Goal: Information Seeking & Learning: Find specific fact

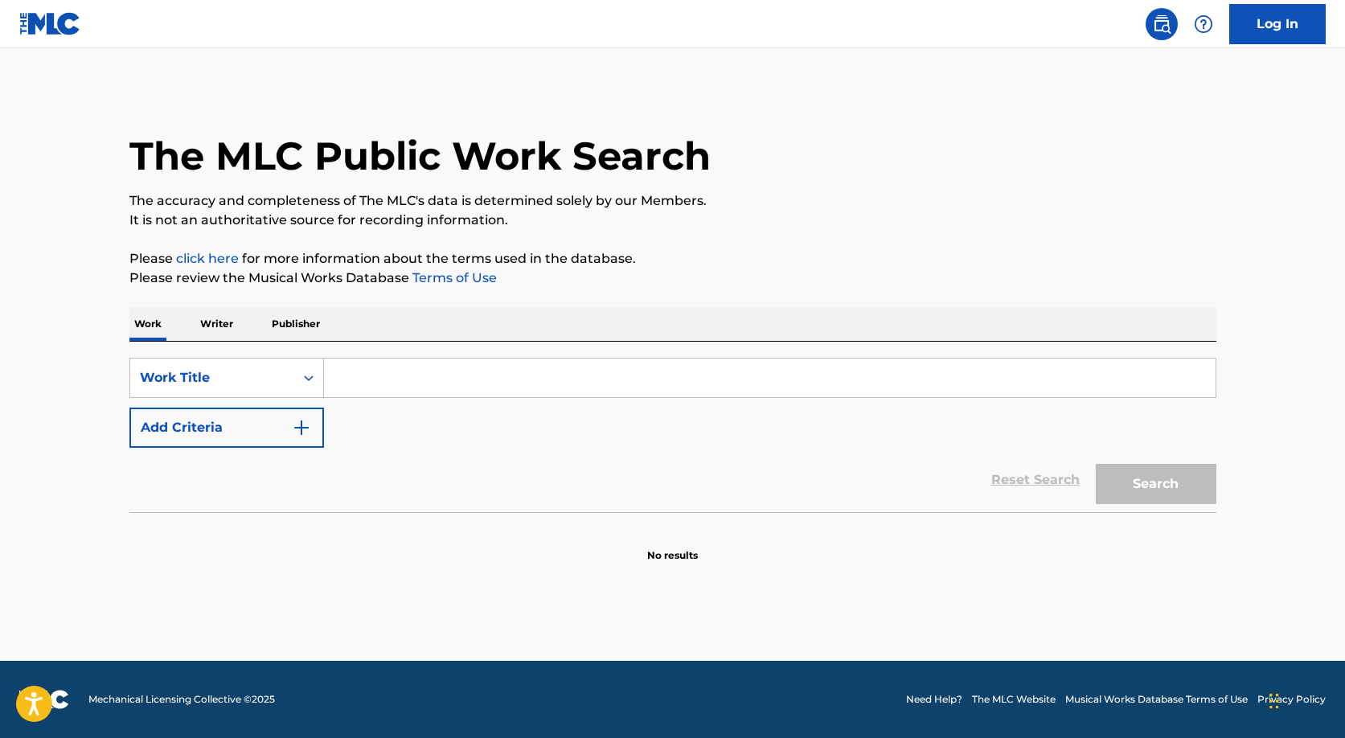
click at [365, 368] on input "Search Form" at bounding box center [770, 378] width 892 height 39
paste input "Praise the Lord (DaShine)"
type input "Praise the Lord (DaShine)"
click at [1096, 464] on button "Search" at bounding box center [1156, 484] width 121 height 40
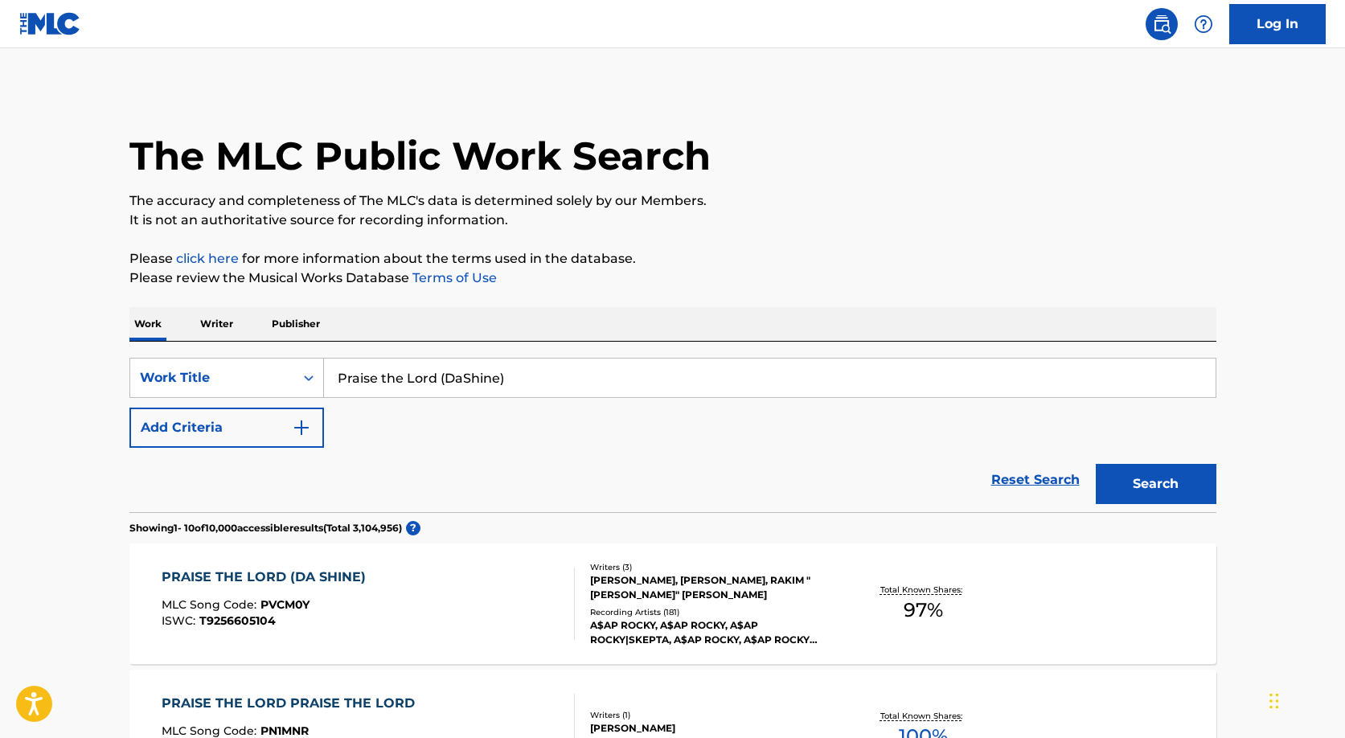
click at [214, 577] on div "PRAISE THE LORD (DA SHINE)" at bounding box center [268, 577] width 212 height 19
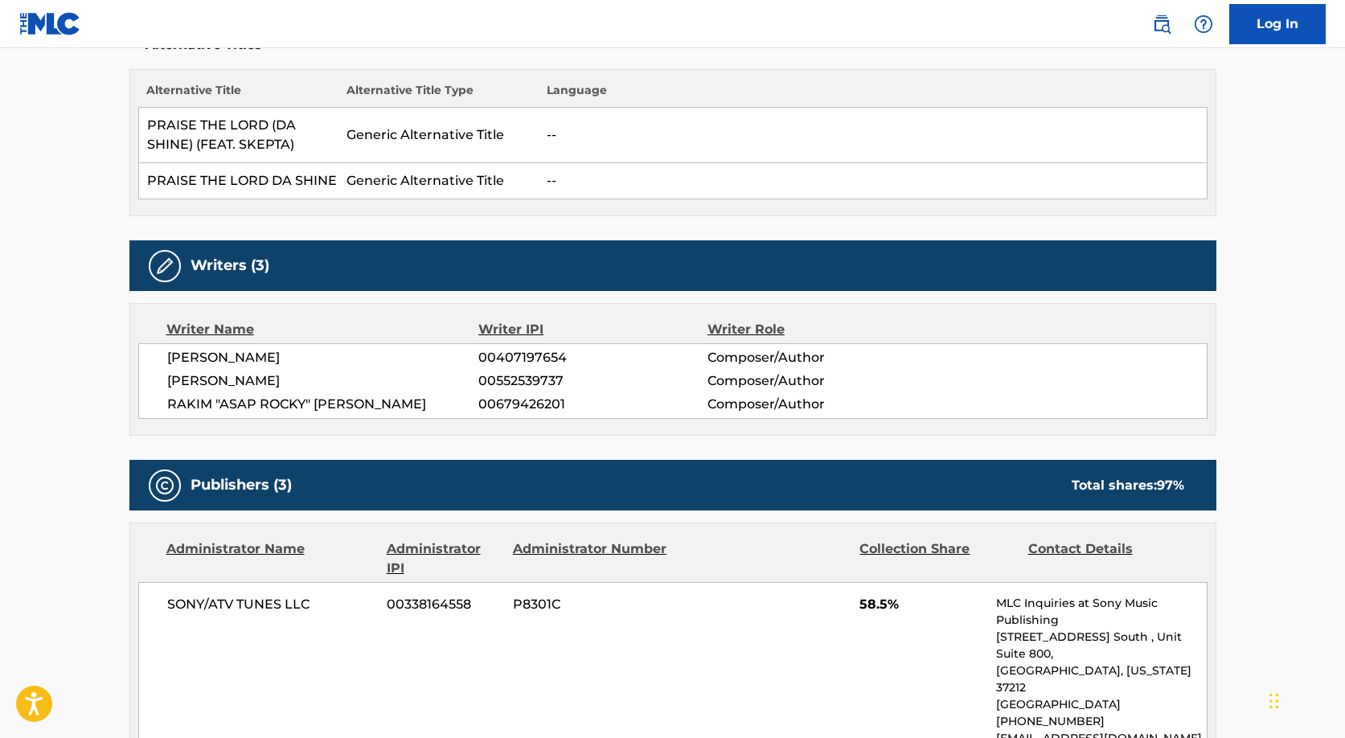
scroll to position [492, 0]
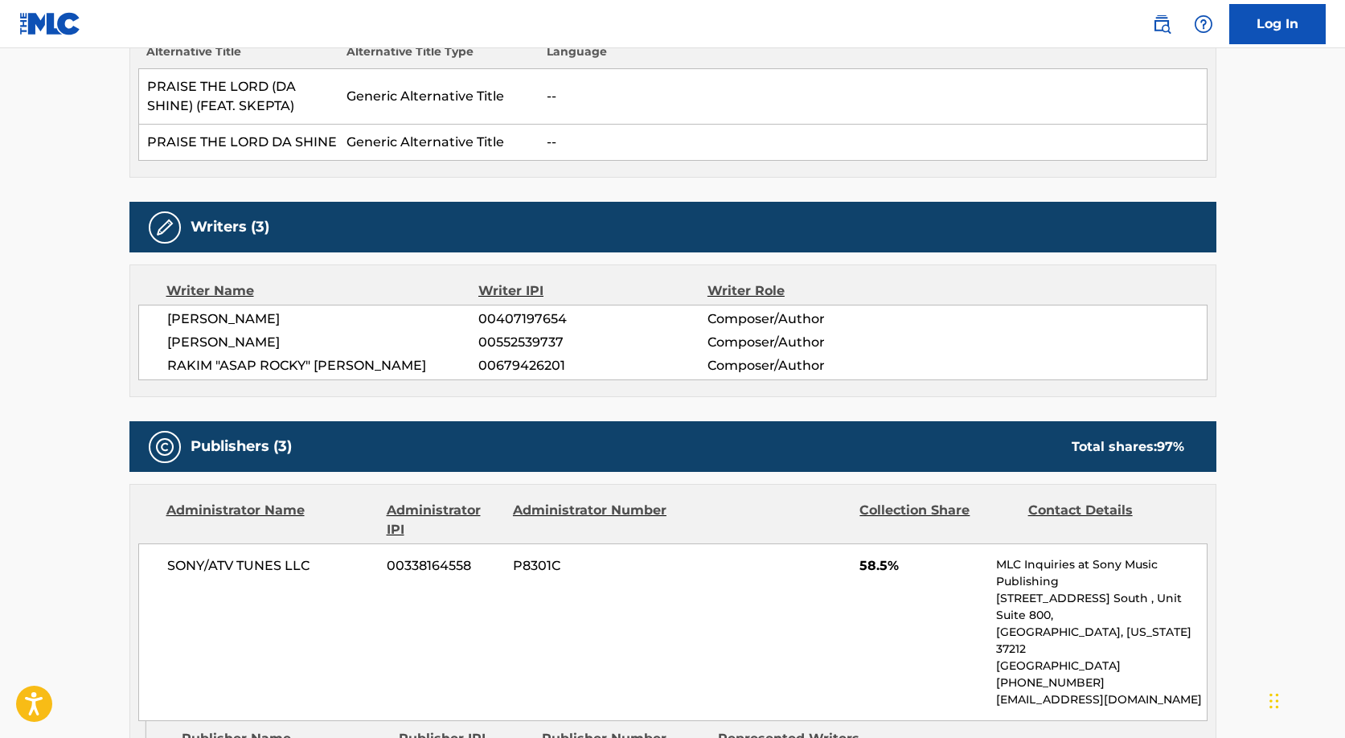
click at [332, 363] on span "RAKIM "ASAP ROCKY" [PERSON_NAME]" at bounding box center [323, 365] width 312 height 19
copy div "RAKIM "ASAP ROCKY" [PERSON_NAME]"
click at [223, 351] on span "[PERSON_NAME]" at bounding box center [323, 342] width 312 height 19
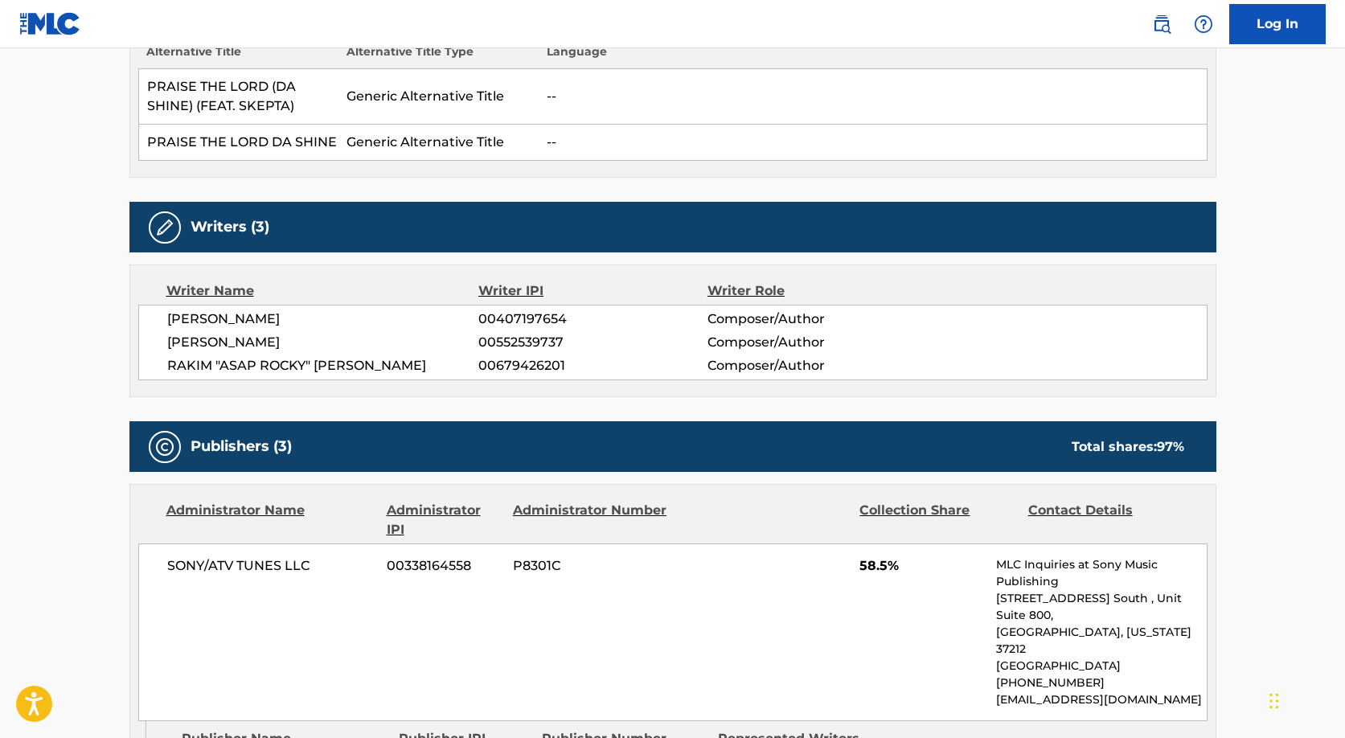
click at [244, 347] on span "[PERSON_NAME]" at bounding box center [323, 342] width 312 height 19
copy div "[PERSON_NAME]"
click at [289, 363] on span "RAKIM "ASAP ROCKY" [PERSON_NAME]" at bounding box center [323, 365] width 312 height 19
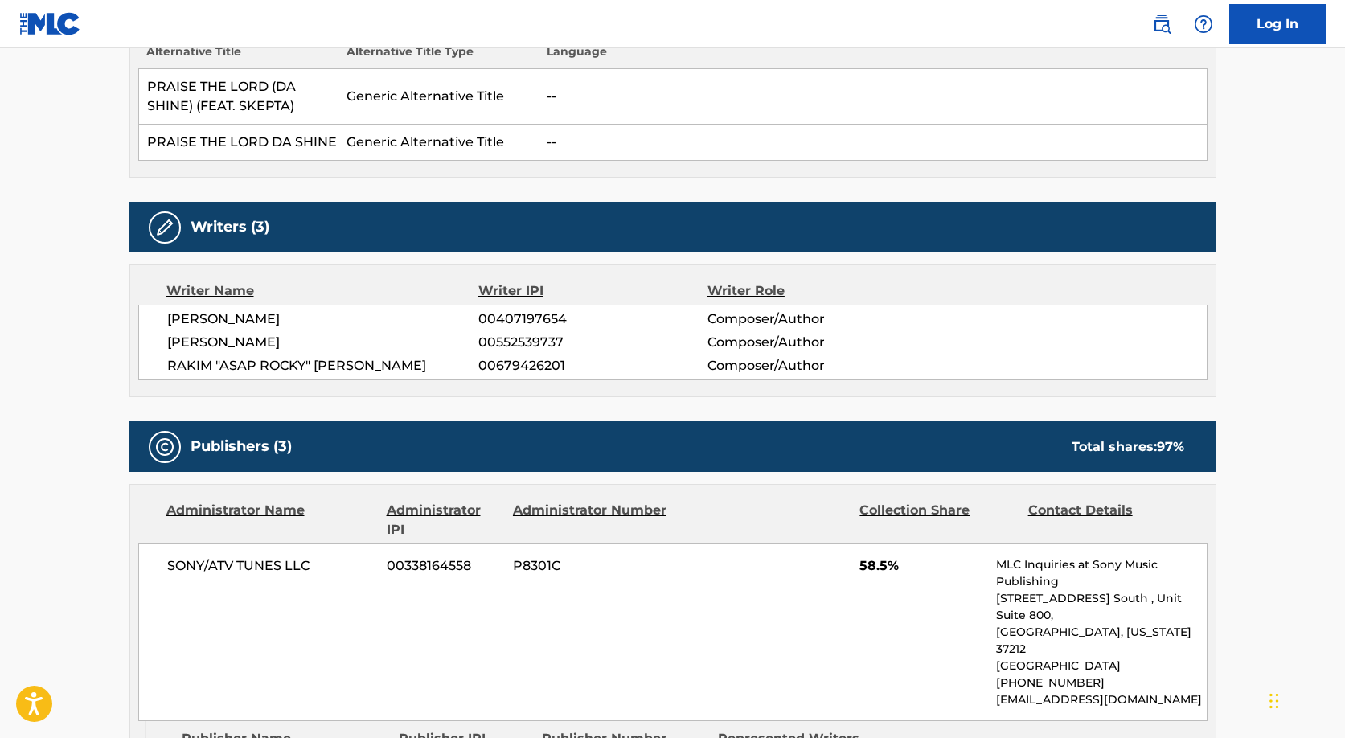
click at [200, 313] on span "[PERSON_NAME]" at bounding box center [323, 319] width 312 height 19
copy div "[PERSON_NAME]"
click at [528, 316] on span "00407197654" at bounding box center [592, 319] width 228 height 19
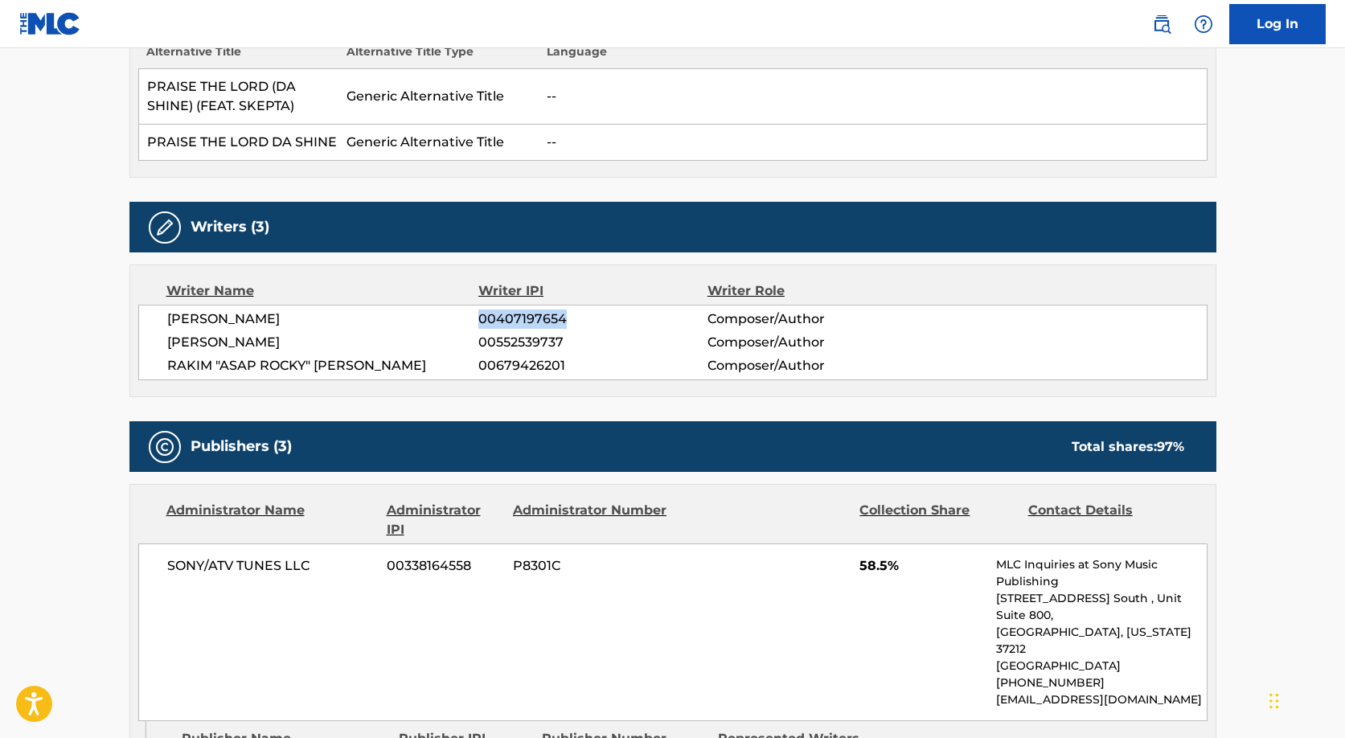
click at [528, 316] on span "00407197654" at bounding box center [592, 319] width 228 height 19
copy span "00407197654"
click at [530, 329] on div "[PERSON_NAME] 00407197654 Composer/Author [PERSON_NAME] 00552539737 Composer/Au…" at bounding box center [673, 343] width 1070 height 76
click at [528, 339] on span "00552539737" at bounding box center [592, 342] width 228 height 19
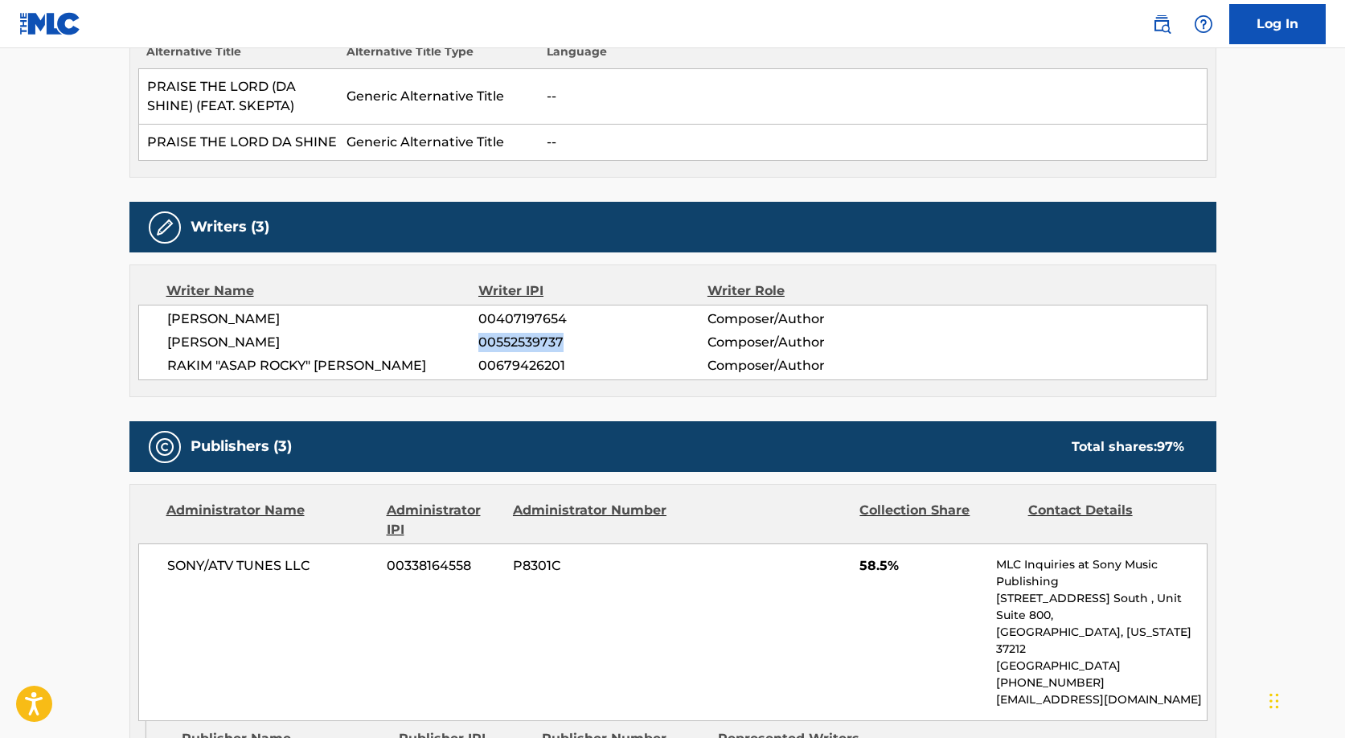
copy span "00552539737"
click at [526, 359] on span "00679426201" at bounding box center [592, 365] width 228 height 19
click at [526, 358] on span "00679426201" at bounding box center [592, 365] width 228 height 19
copy span "00679426201"
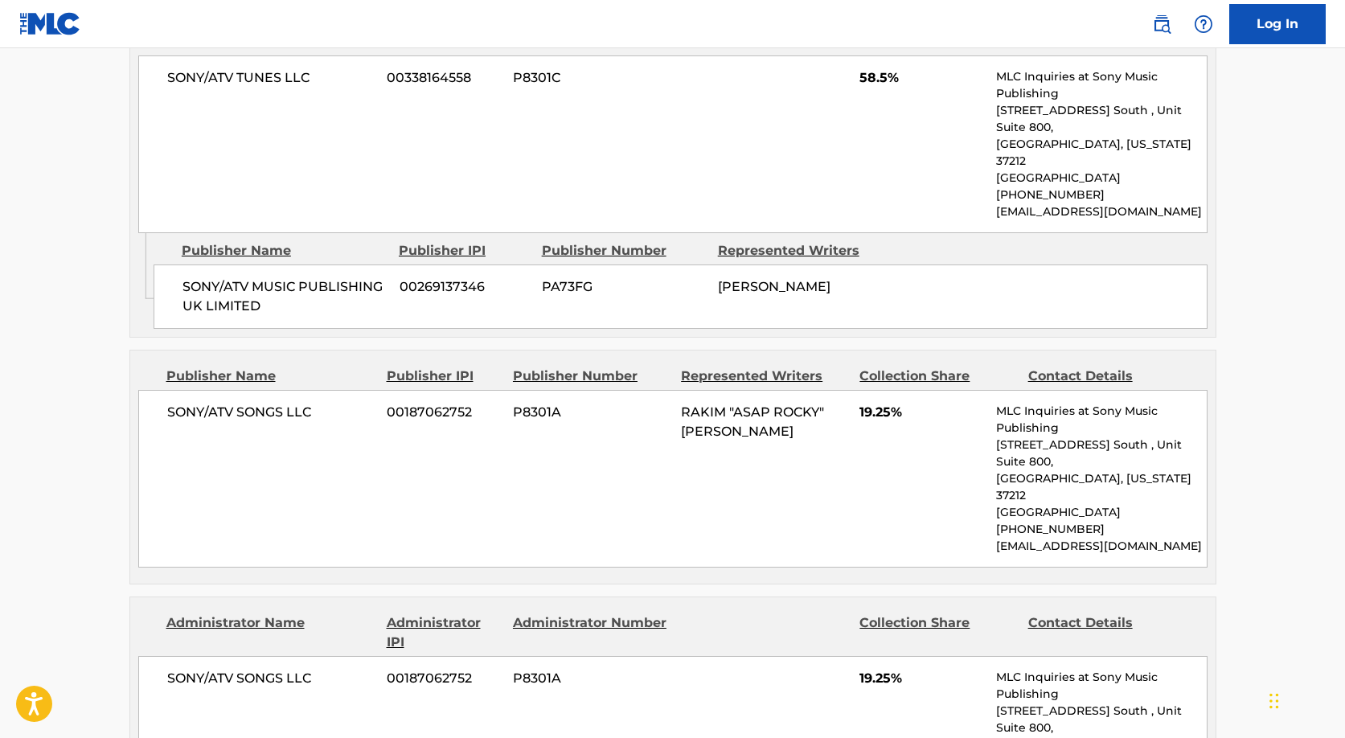
scroll to position [993, 0]
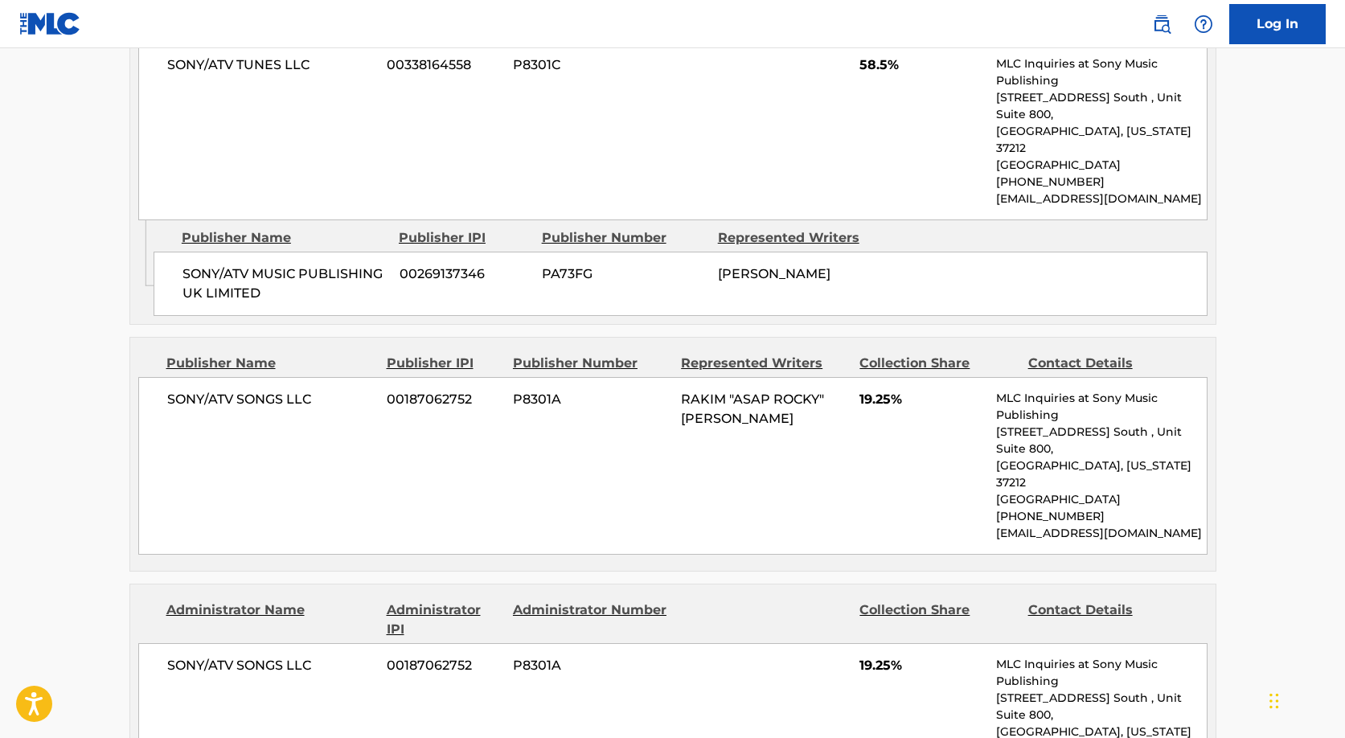
click at [264, 252] on div "SONY/ATV MUSIC PUBLISHING UK LIMITED 00269137346 PA73FG [PERSON_NAME]" at bounding box center [681, 284] width 1054 height 64
drag, startPoint x: 183, startPoint y: 238, endPoint x: 298, endPoint y: 253, distance: 115.9
click at [300, 265] on span "SONY/ATV MUSIC PUBLISHING UK LIMITED" at bounding box center [285, 284] width 205 height 39
copy span "SONY/ATV MUSIC PUBLISHING UK LIMITED"
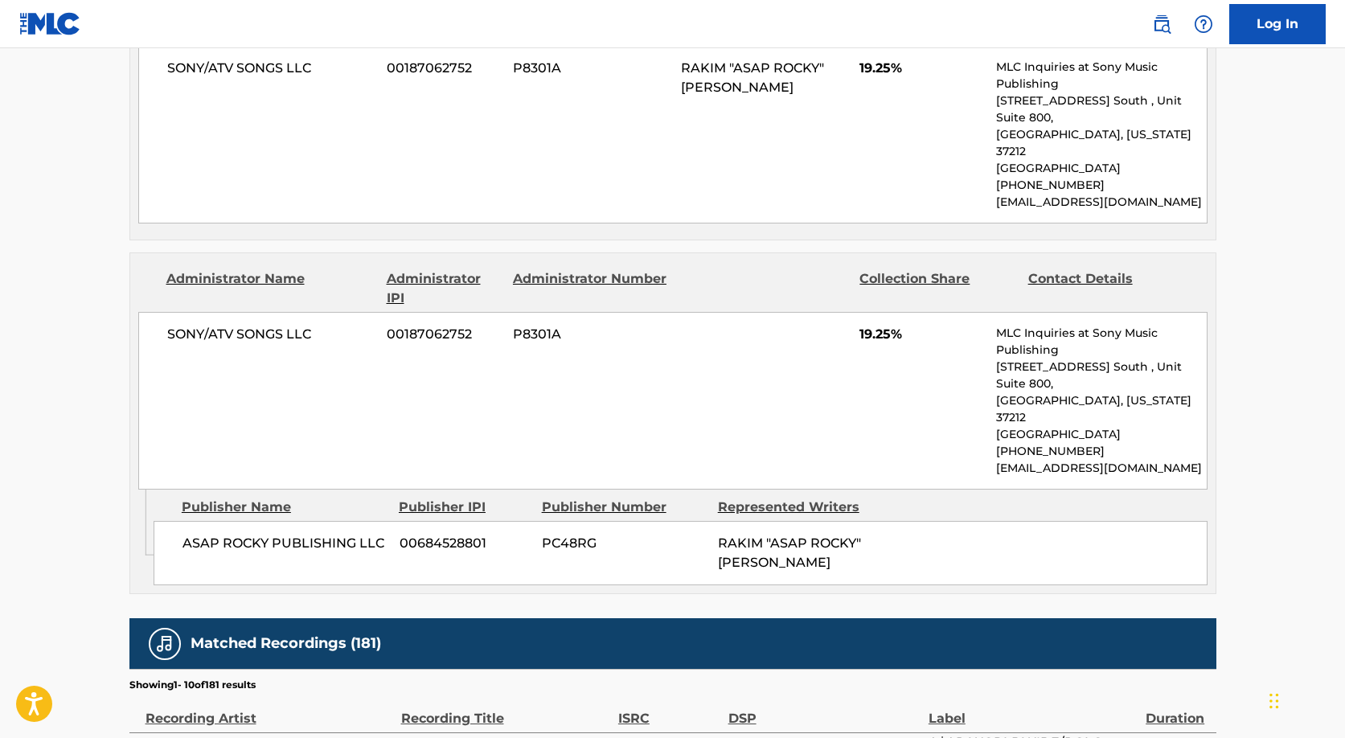
scroll to position [1332, 0]
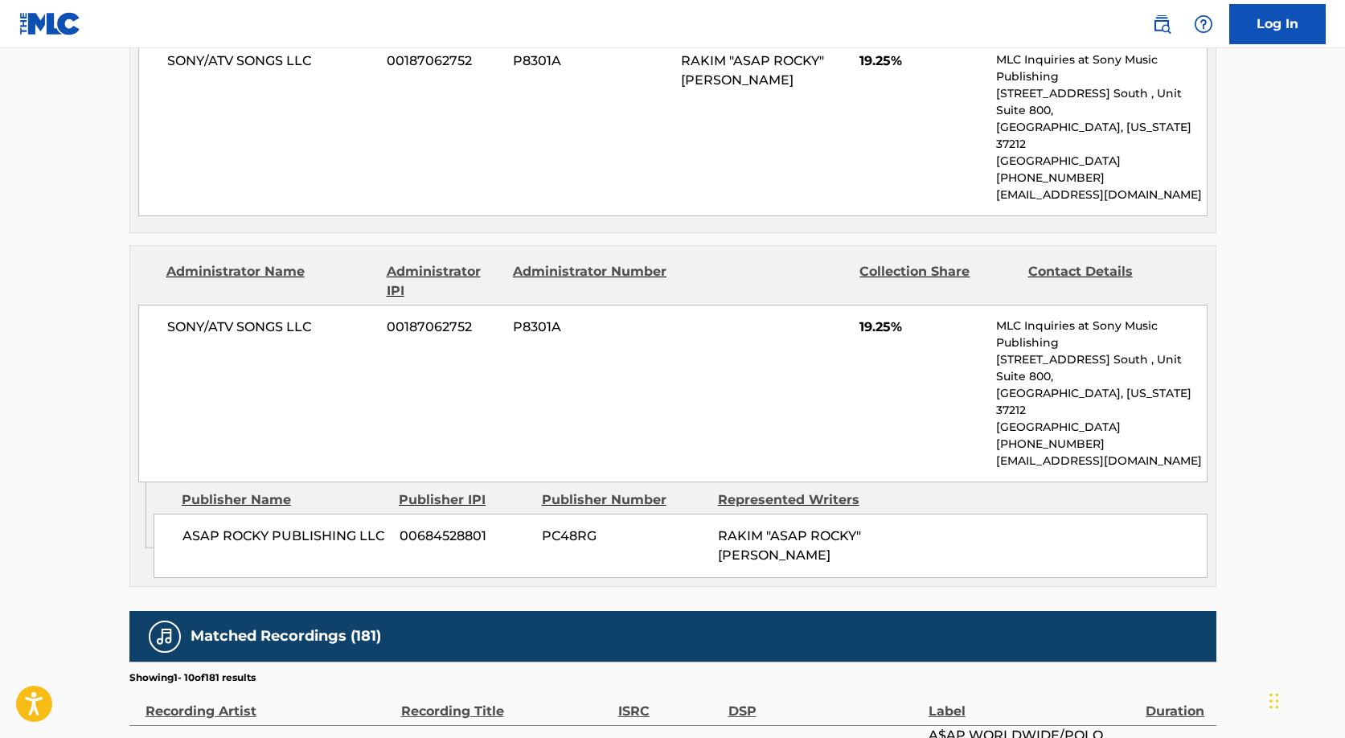
click at [265, 527] on span "ASAP ROCKY PUBLISHING LLC" at bounding box center [285, 536] width 205 height 19
copy div "ASAP ROCKY PUBLISHING LLC"
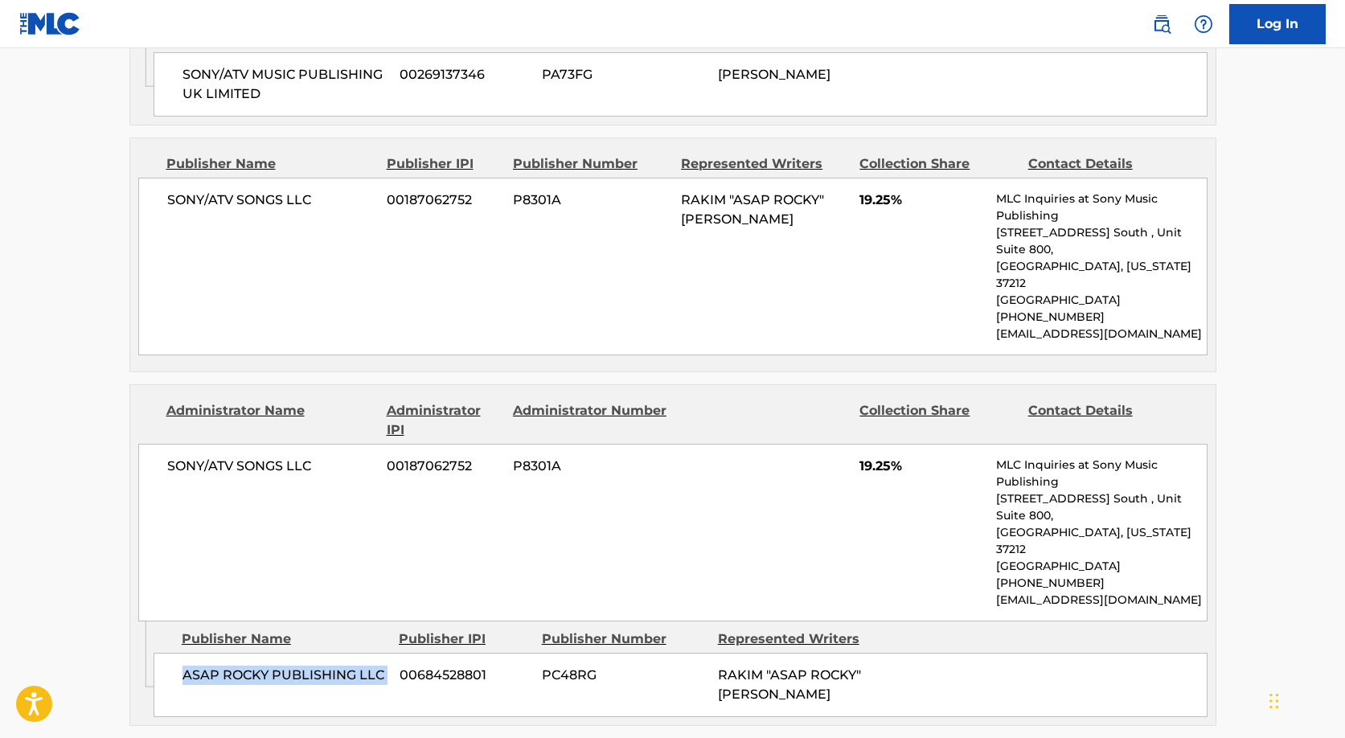
scroll to position [1143, 0]
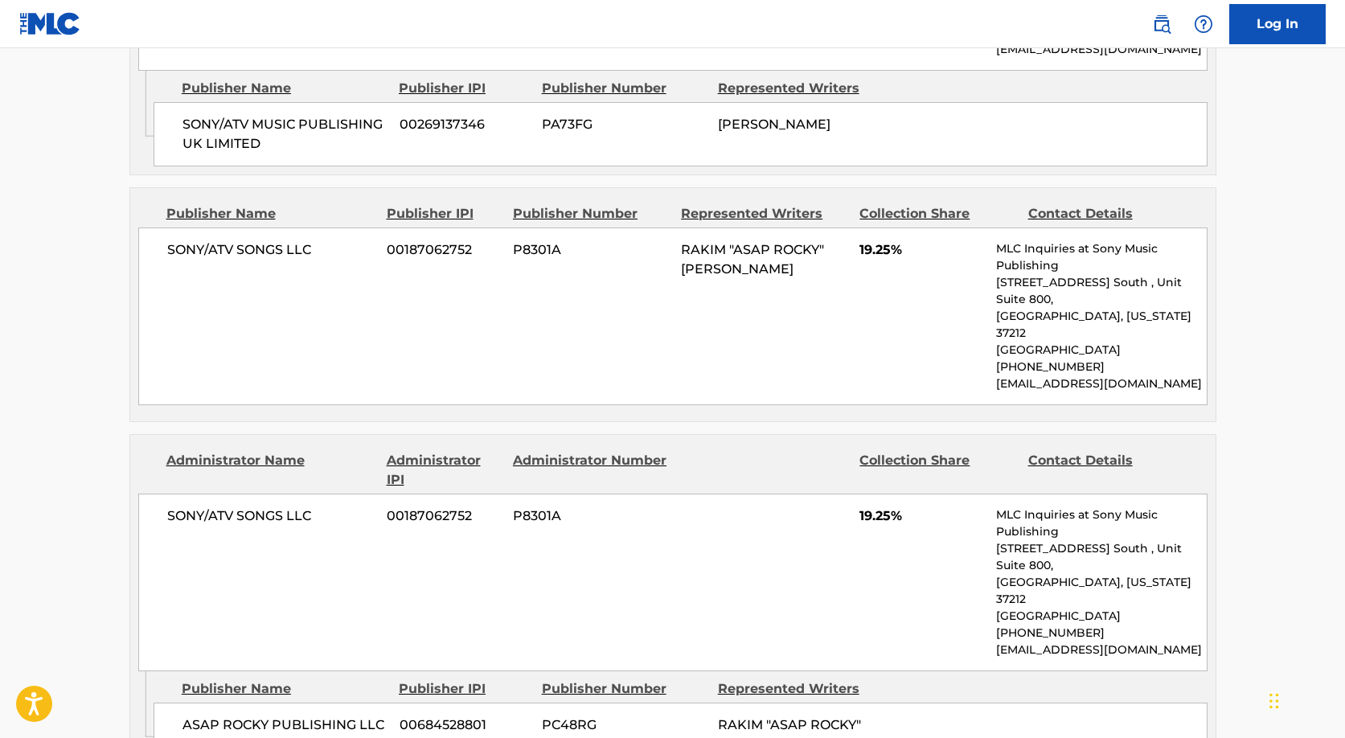
click at [243, 228] on div "SONY/ATV SONGS LLC 00187062752 P8301A RAKIM "ASAP ROCKY" [PERSON_NAME] 19.25% M…" at bounding box center [673, 317] width 1070 height 178
click at [240, 228] on div "SONY/ATV SONGS LLC 00187062752 P8301A RAKIM "ASAP ROCKY" [PERSON_NAME] 19.25% M…" at bounding box center [673, 317] width 1070 height 178
click at [239, 228] on div "SONY/ATV SONGS LLC 00187062752 P8301A RAKIM "ASAP ROCKY" [PERSON_NAME] 19.25% M…" at bounding box center [673, 317] width 1070 height 178
click at [234, 240] on span "SONY/ATV SONGS LLC" at bounding box center [271, 249] width 208 height 19
click at [233, 240] on span "SONY/ATV SONGS LLC" at bounding box center [271, 249] width 208 height 19
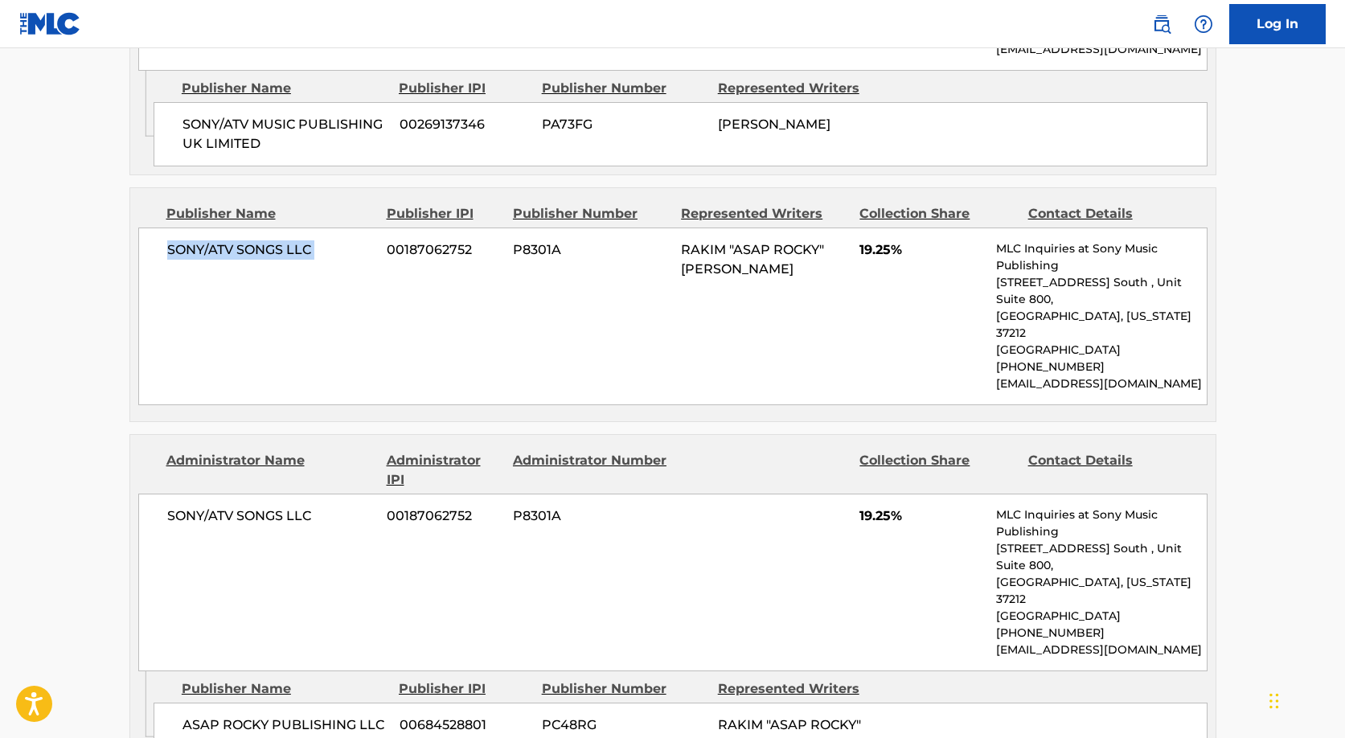
click at [233, 240] on span "SONY/ATV SONGS LLC" at bounding box center [271, 249] width 208 height 19
copy div "SONY/ATV SONGS LLC"
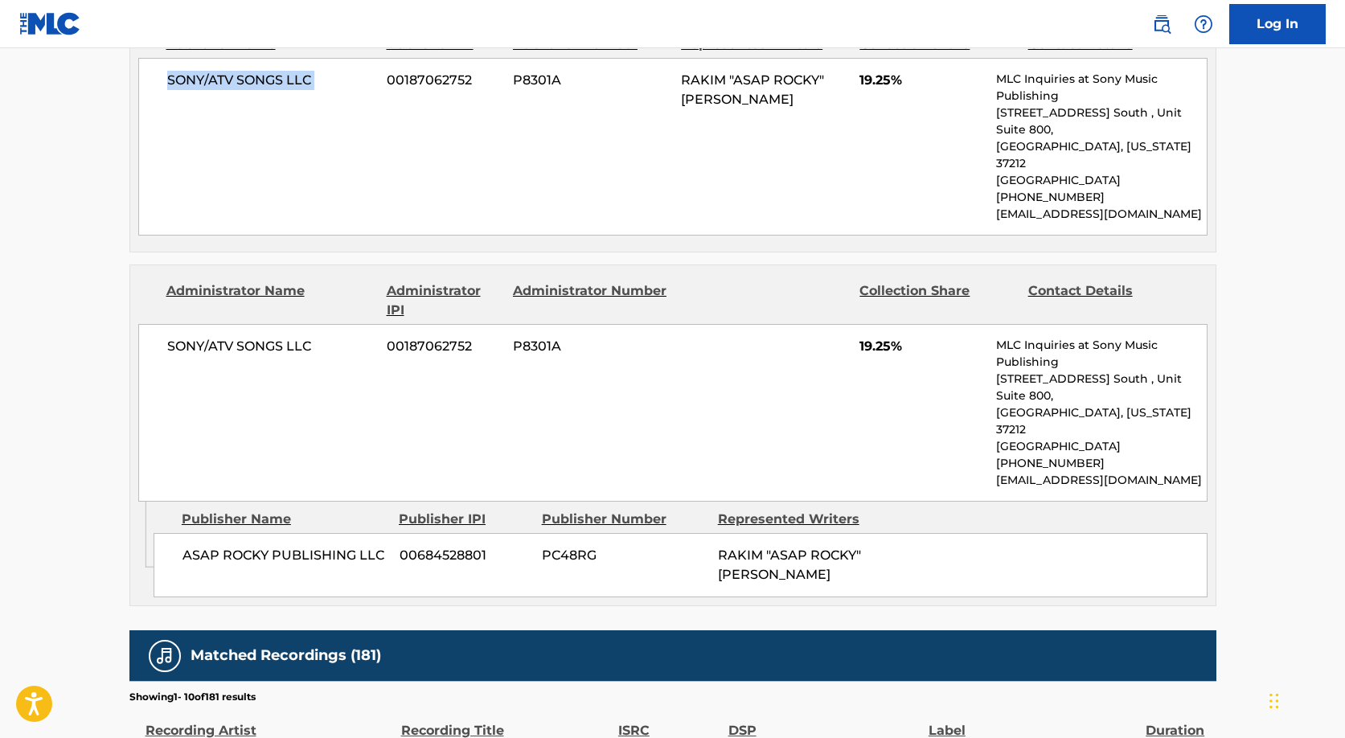
scroll to position [1337, 0]
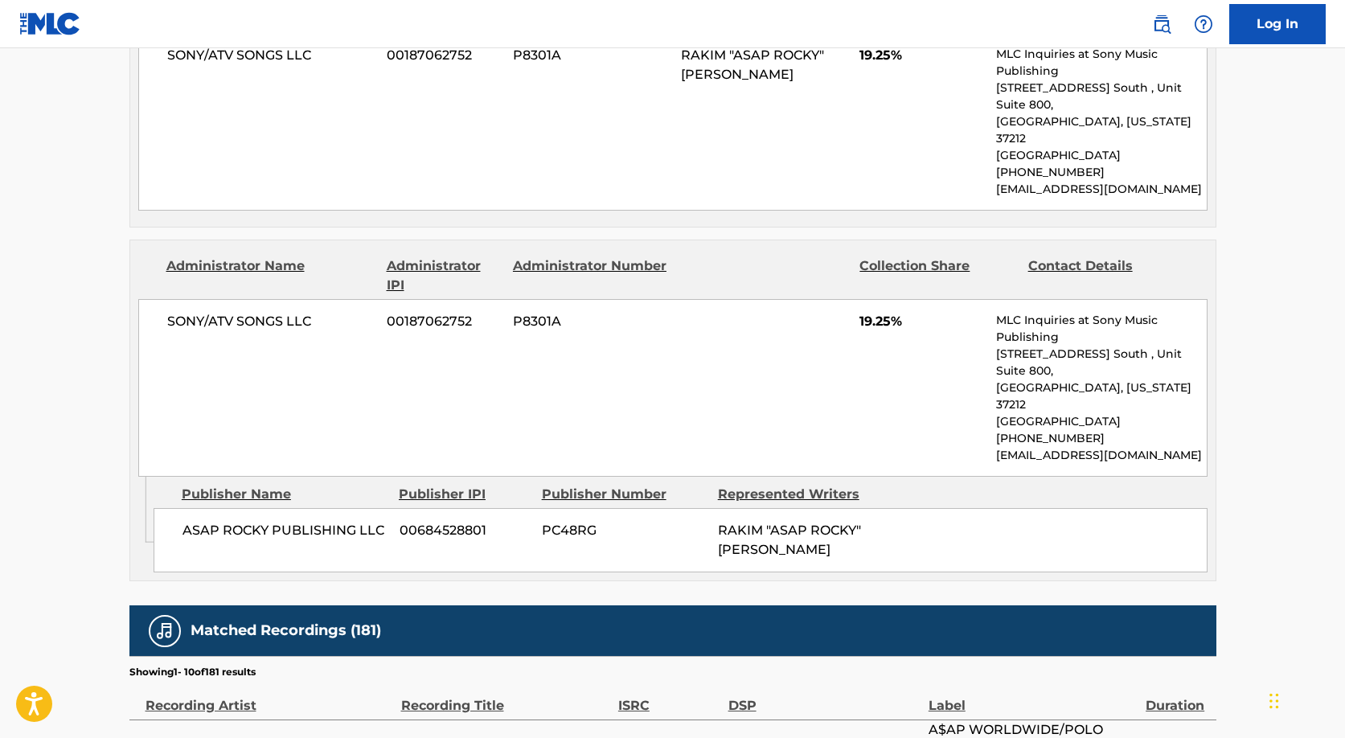
click at [240, 521] on span "ASAP ROCKY PUBLISHING LLC" at bounding box center [285, 530] width 205 height 19
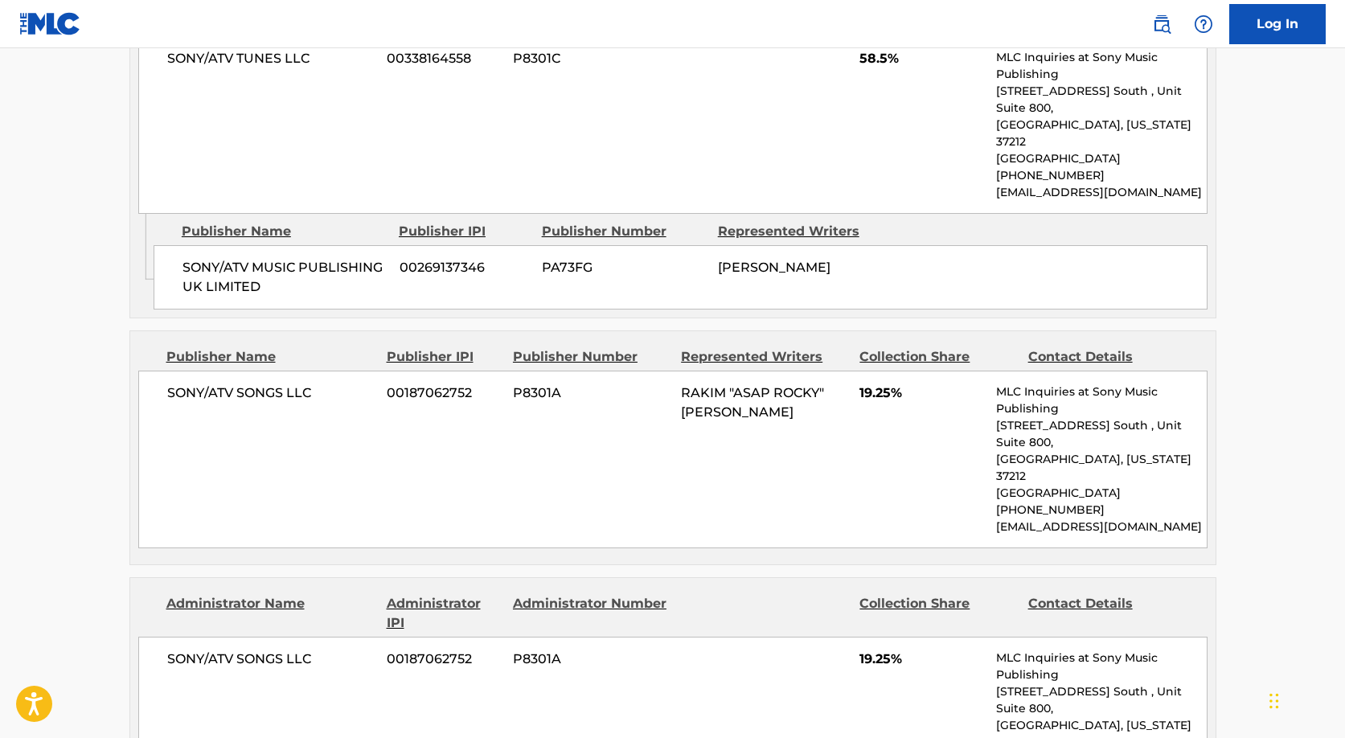
scroll to position [1000, 0]
click at [244, 383] on span "SONY/ATV SONGS LLC" at bounding box center [271, 392] width 208 height 19
copy div "SONY/ATV SONGS LLC"
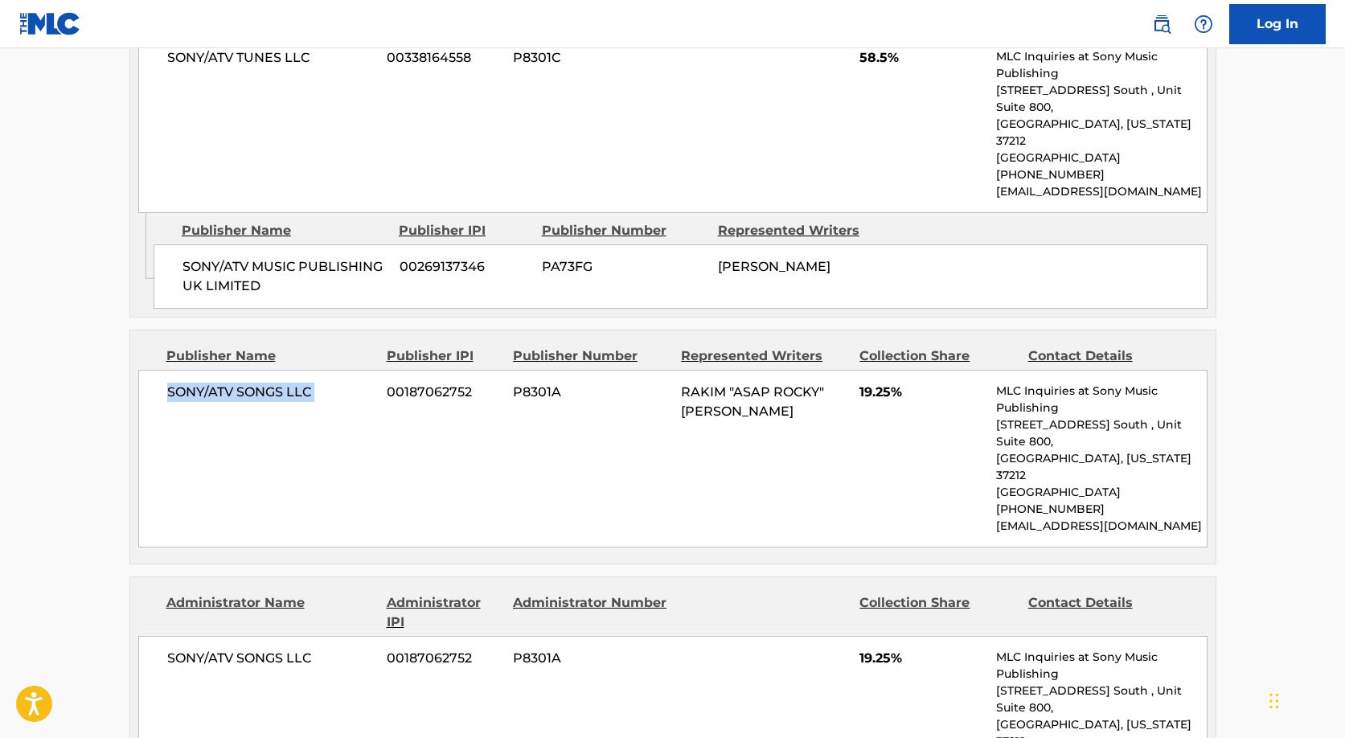
scroll to position [0, 0]
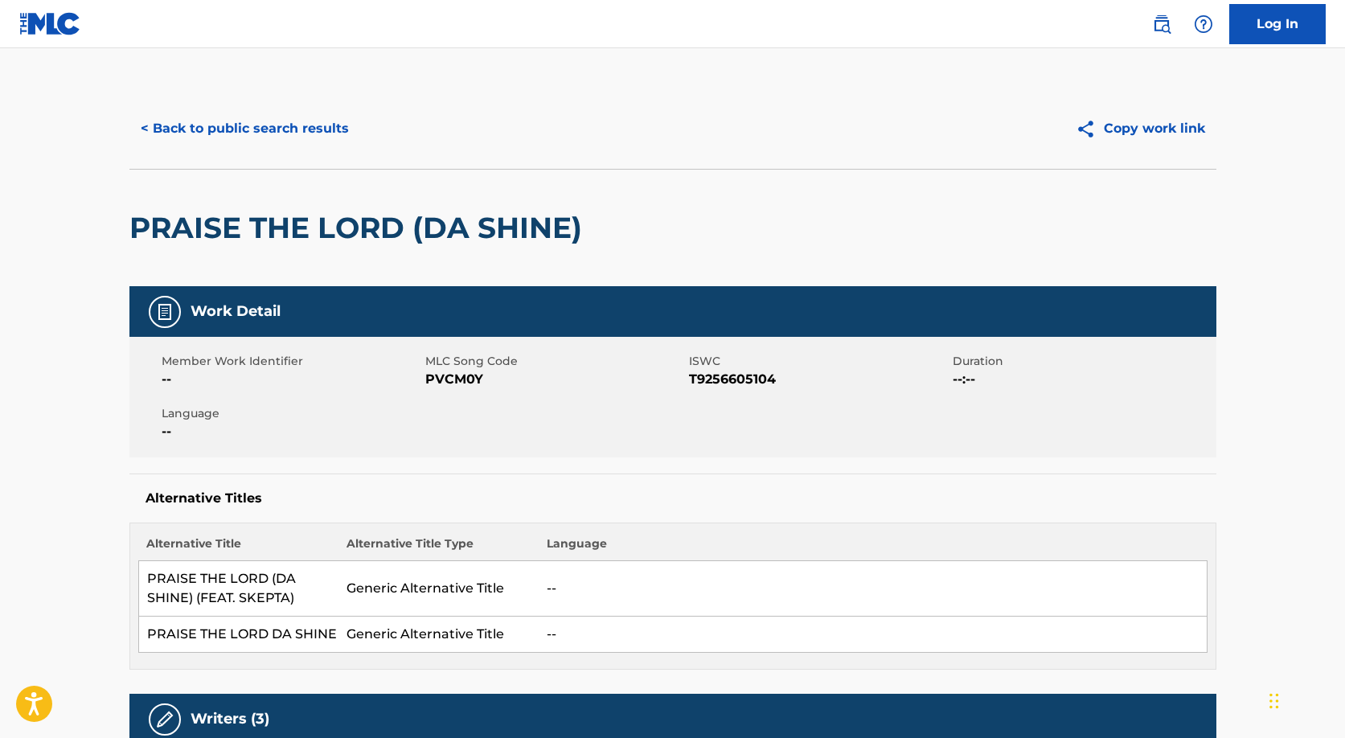
click at [467, 233] on h2 "PRAISE THE LORD (DA SHINE)" at bounding box center [359, 228] width 461 height 36
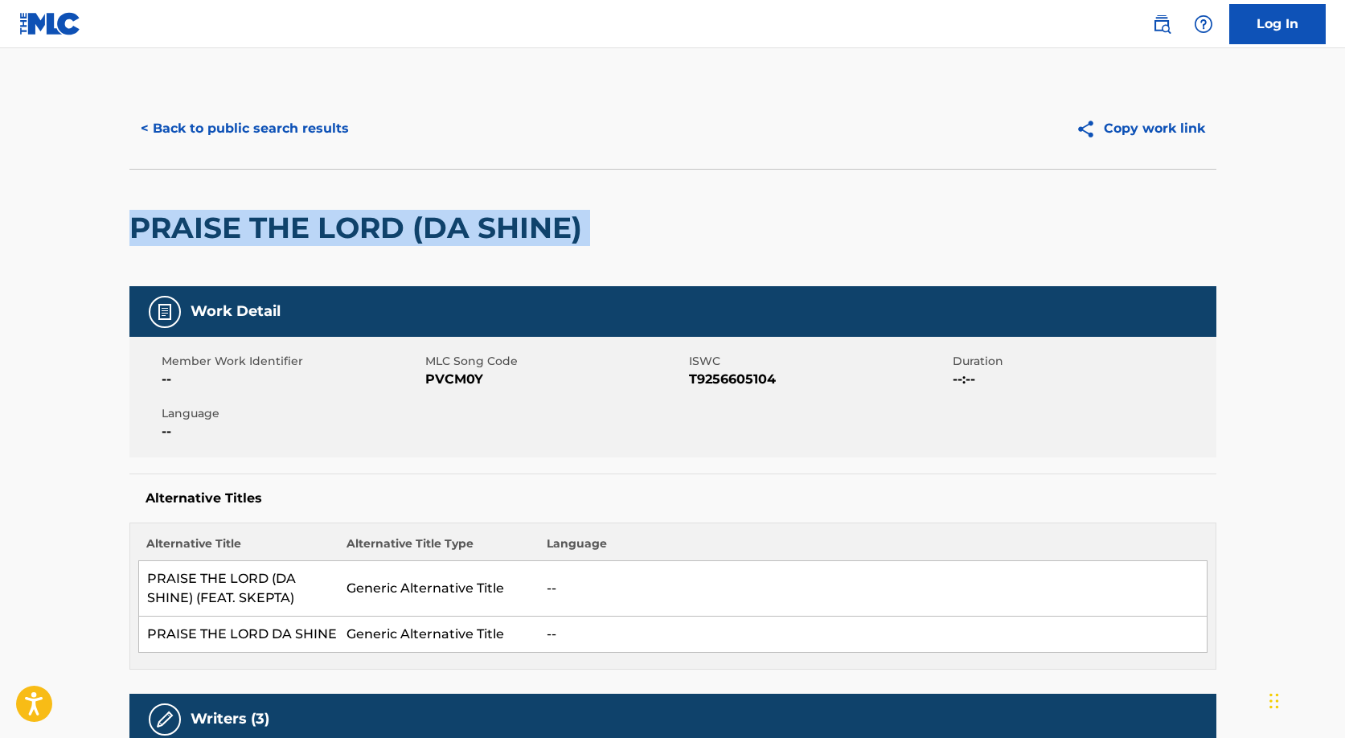
click at [467, 233] on h2 "PRAISE THE LORD (DA SHINE)" at bounding box center [359, 228] width 461 height 36
